Goal: Navigation & Orientation: Find specific page/section

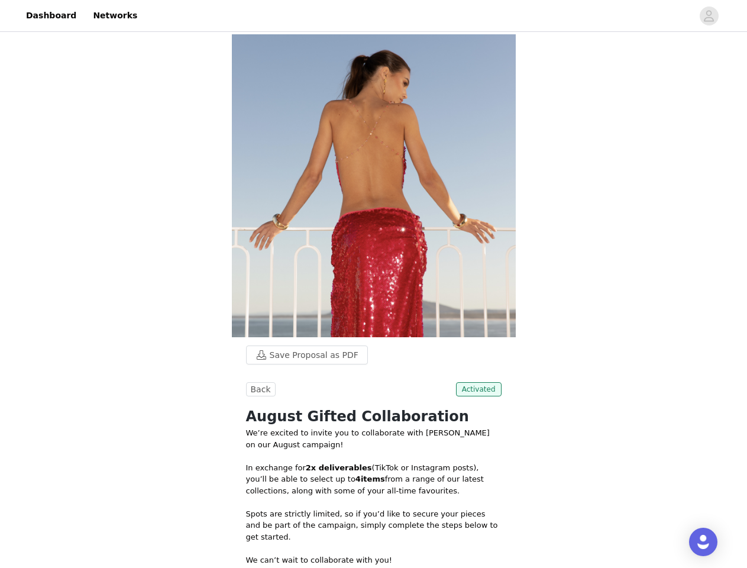
click at [373, 284] on img at bounding box center [374, 185] width 284 height 303
click at [373, 16] on div at bounding box center [418, 15] width 548 height 27
click at [709, 16] on icon "avatar" at bounding box center [708, 16] width 11 height 19
click at [301, 355] on body "Dashboard Networks Save Proposal as PDF Back Activated August Gifted Collaborat…" at bounding box center [373, 284] width 747 height 568
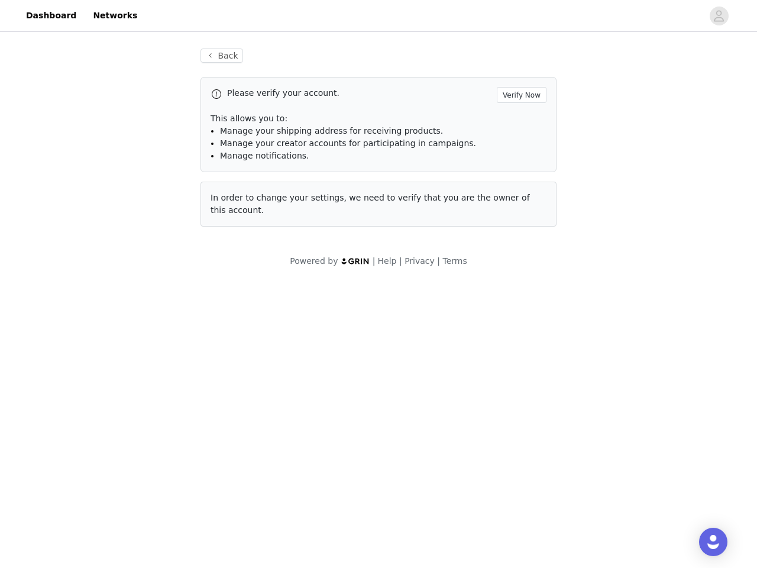
click at [259, 389] on body "Dashboard Networks Back Please verify your account. Verify Now This allows you …" at bounding box center [378, 284] width 757 height 568
click at [481, 389] on body "Dashboard Networks Back Please verify your account. Verify Now This allows you …" at bounding box center [378, 284] width 757 height 568
click at [703, 542] on div "Open Intercom Messenger" at bounding box center [713, 541] width 28 height 28
